Goal: Find specific page/section: Find specific page/section

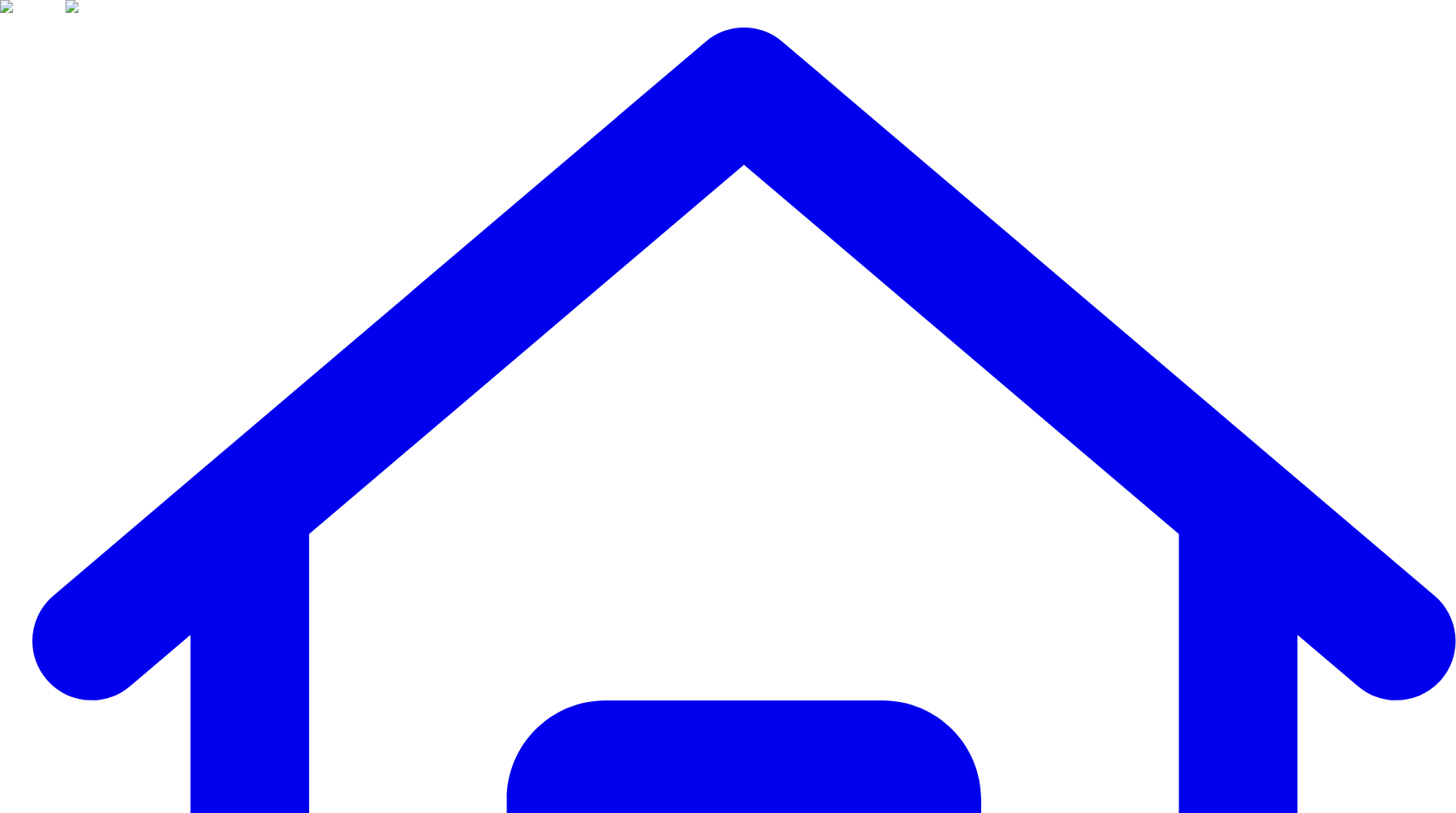
type input "**"
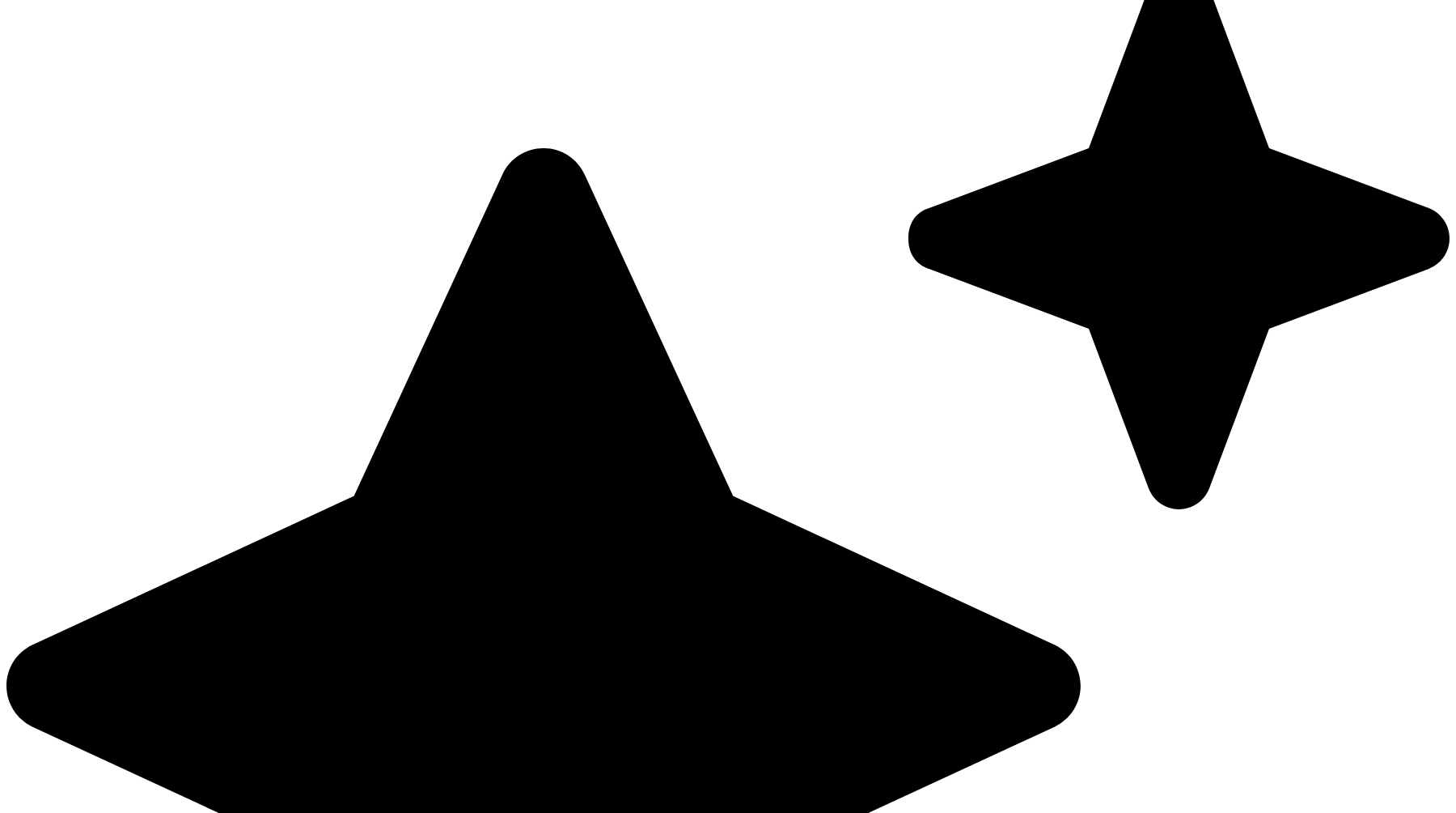
type input "***"
